Goal: Find specific page/section: Find specific page/section

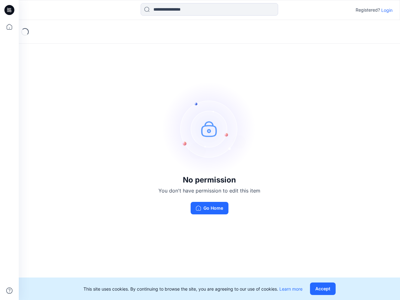
click at [200, 150] on img at bounding box center [210, 129] width 94 height 94
click at [10, 10] on icon at bounding box center [10, 10] width 3 height 0
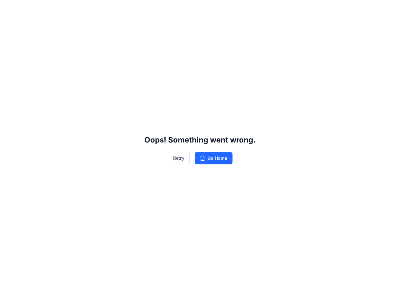
click at [9, 27] on div "Oops! Something went wrong. Retry Go Home" at bounding box center [200, 150] width 400 height 300
click at [9, 291] on div "Oops! Something went wrong. Retry Go Home" at bounding box center [200, 150] width 400 height 300
click at [210, 9] on div "Oops! Something went wrong. Retry Go Home" at bounding box center [200, 150] width 400 height 300
click at [387, 10] on div "Oops! Something went wrong. Retry Go Home" at bounding box center [200, 150] width 400 height 300
click at [324, 289] on div "Oops! Something went wrong. Retry Go Home" at bounding box center [200, 150] width 400 height 300
